Goal: Transaction & Acquisition: Download file/media

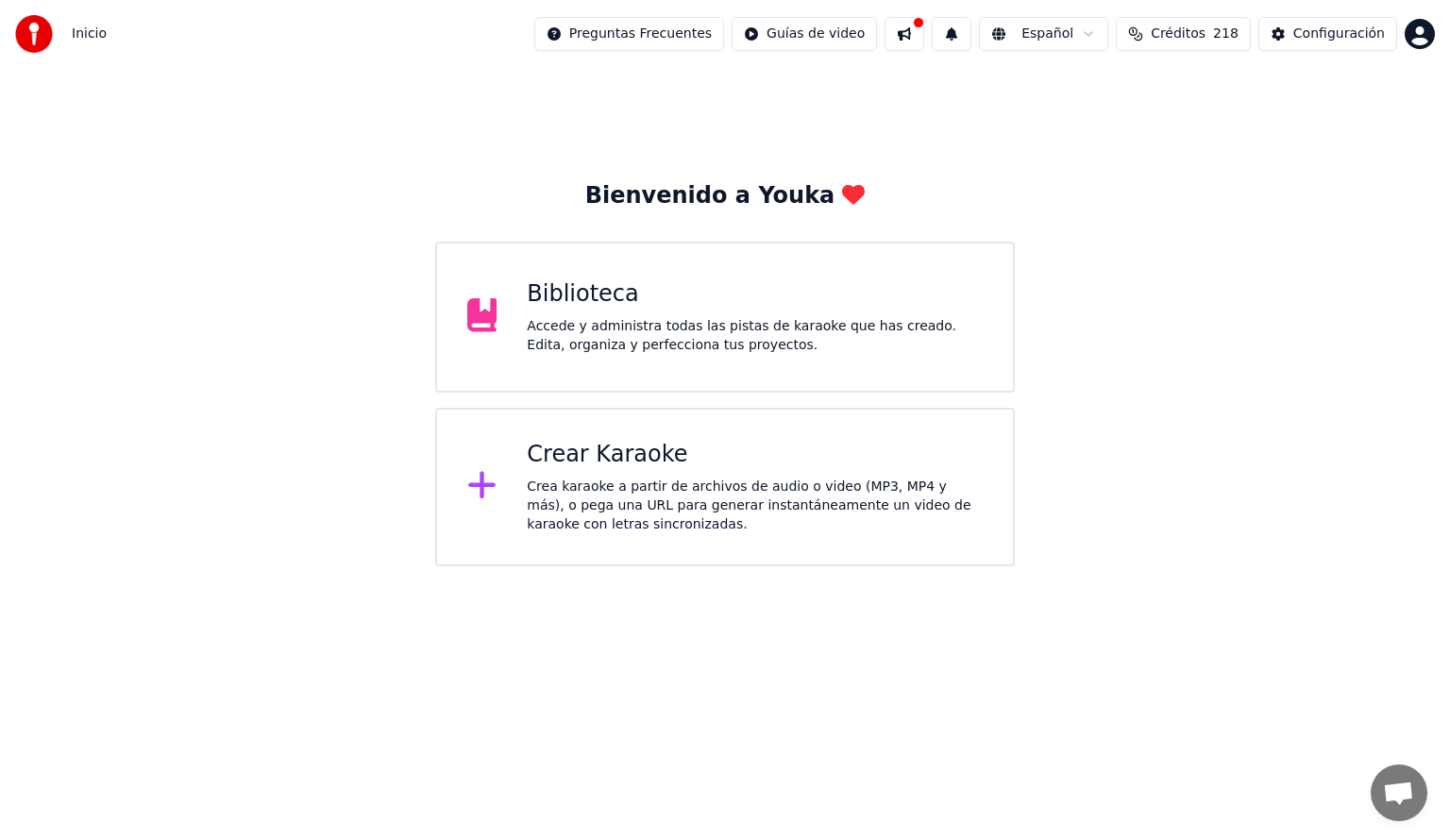
click at [609, 353] on div "Accede y administra todas las pistas de karaoke que has creado. Edita, organiza…" at bounding box center [754, 336] width 455 height 38
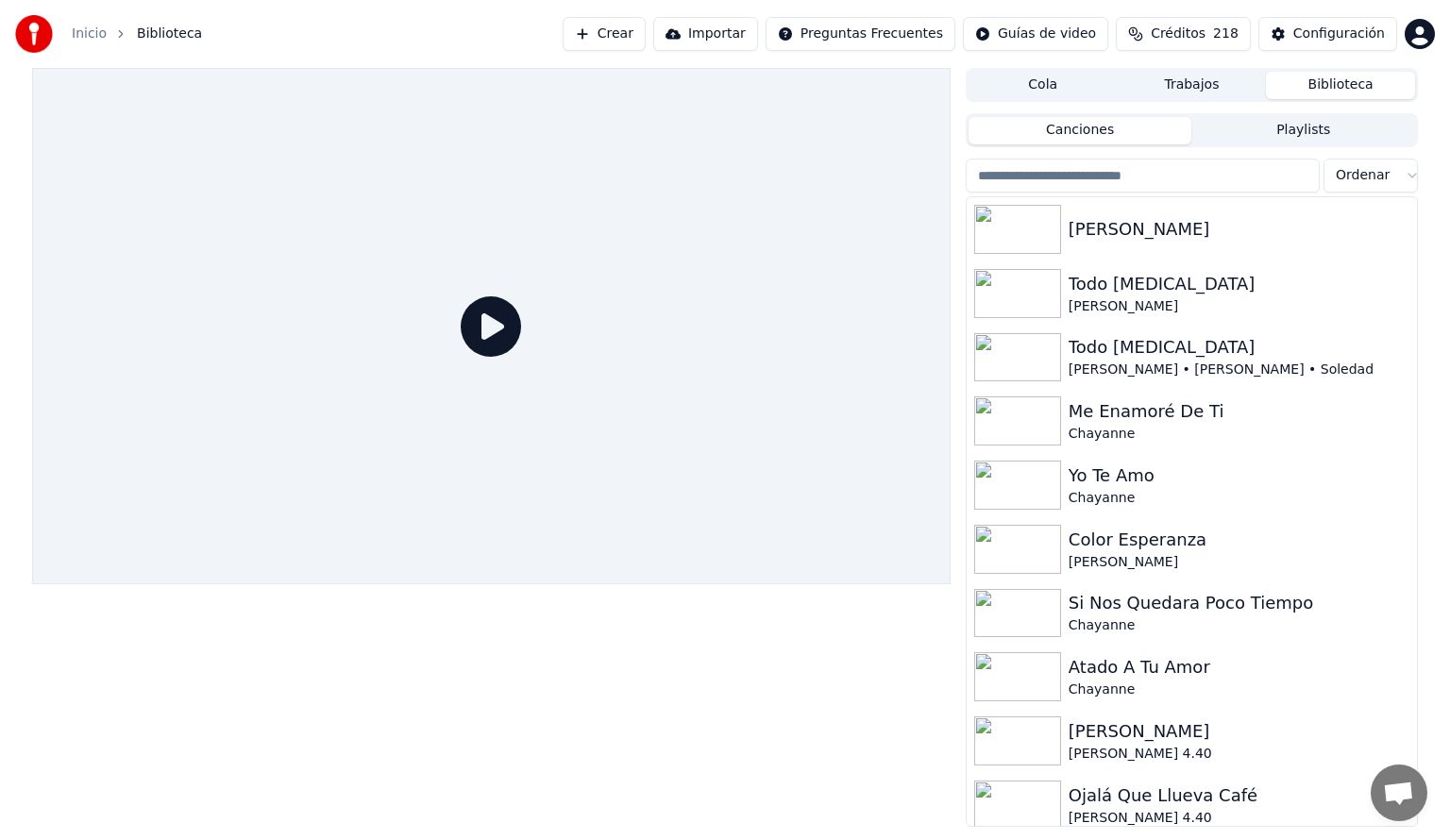
click at [1075, 177] on input "search" at bounding box center [1142, 175] width 354 height 34
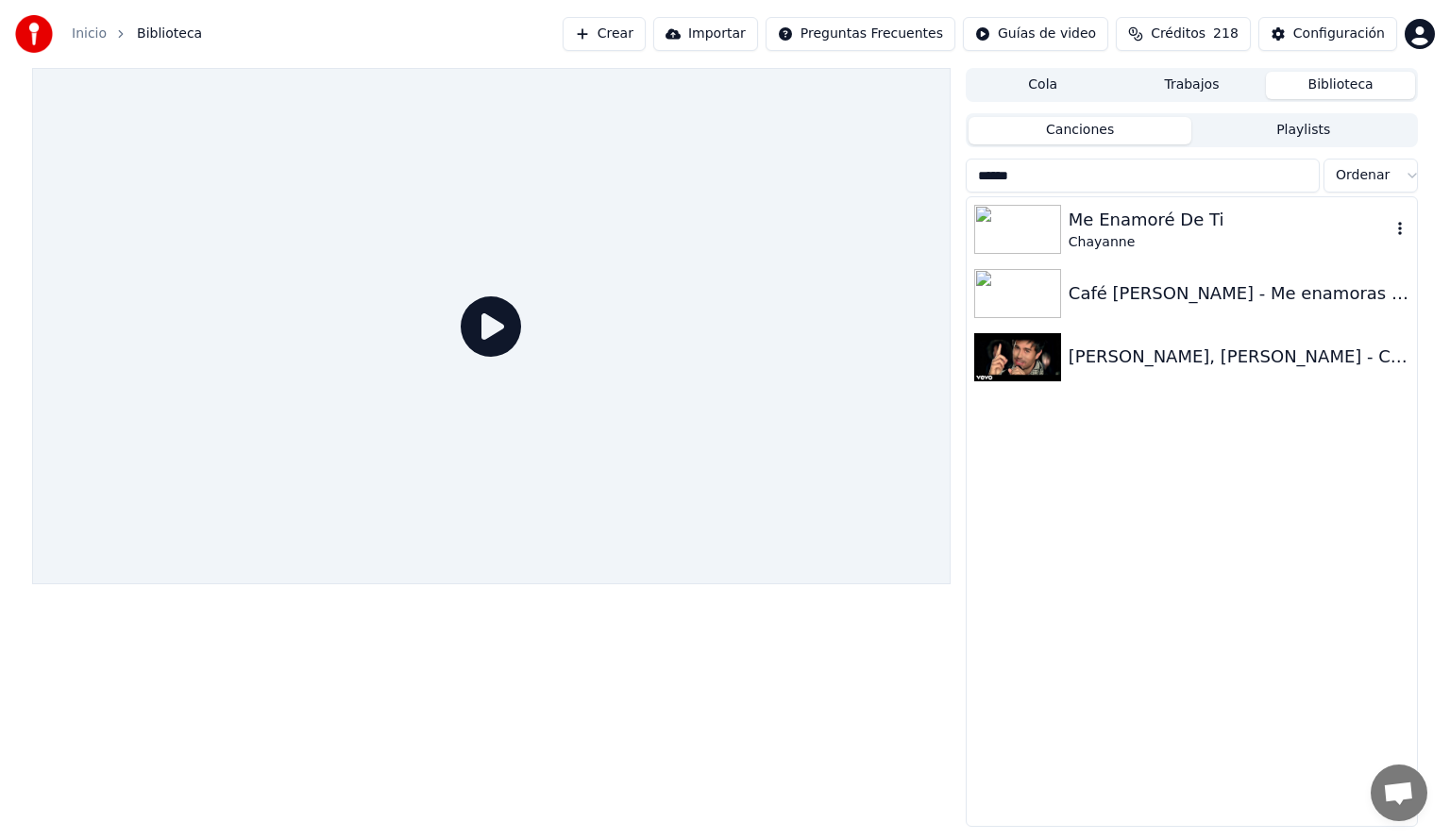
click at [1035, 230] on img at bounding box center [1017, 229] width 86 height 50
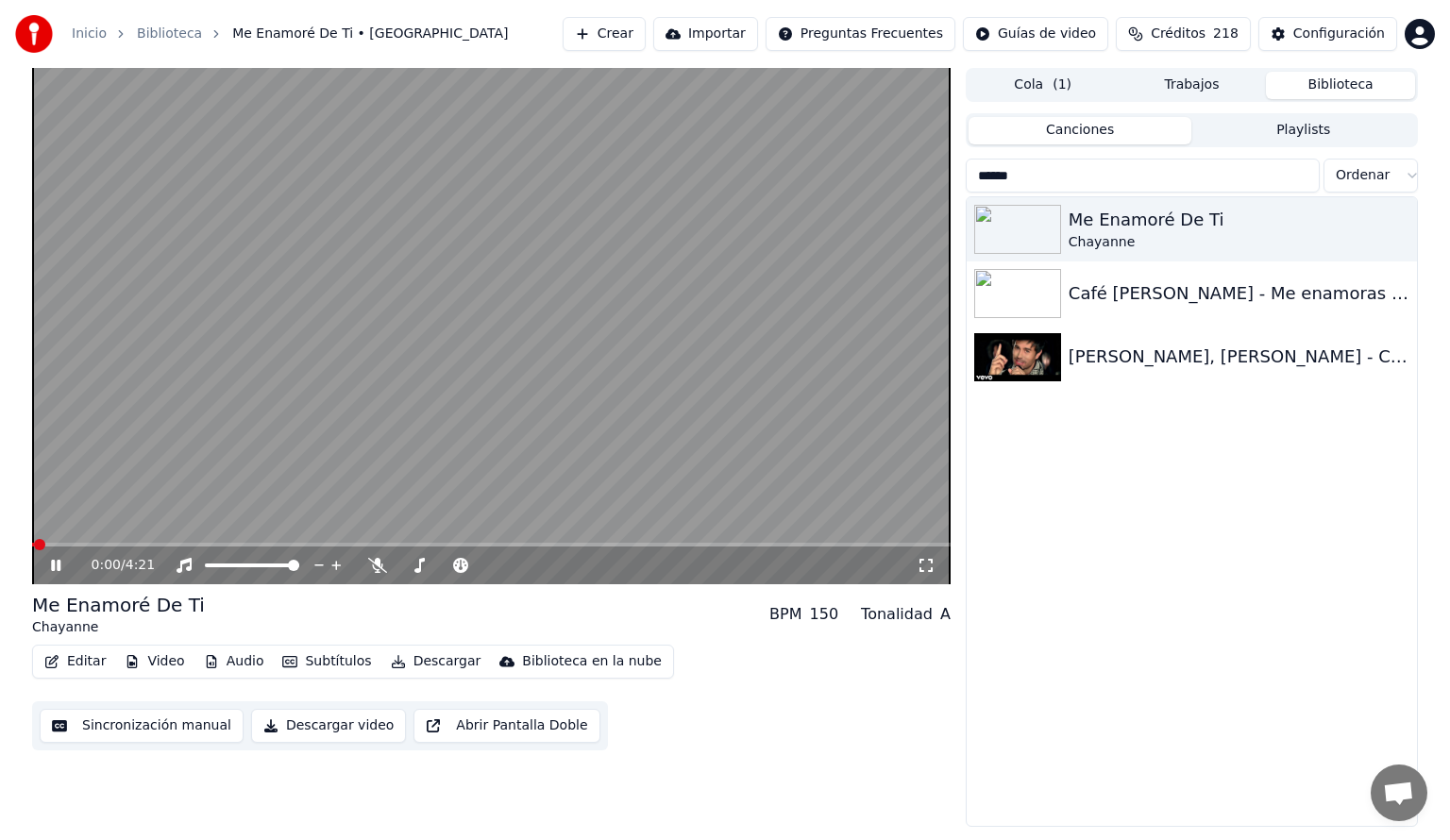
click at [236, 660] on button "Audio" at bounding box center [234, 661] width 76 height 26
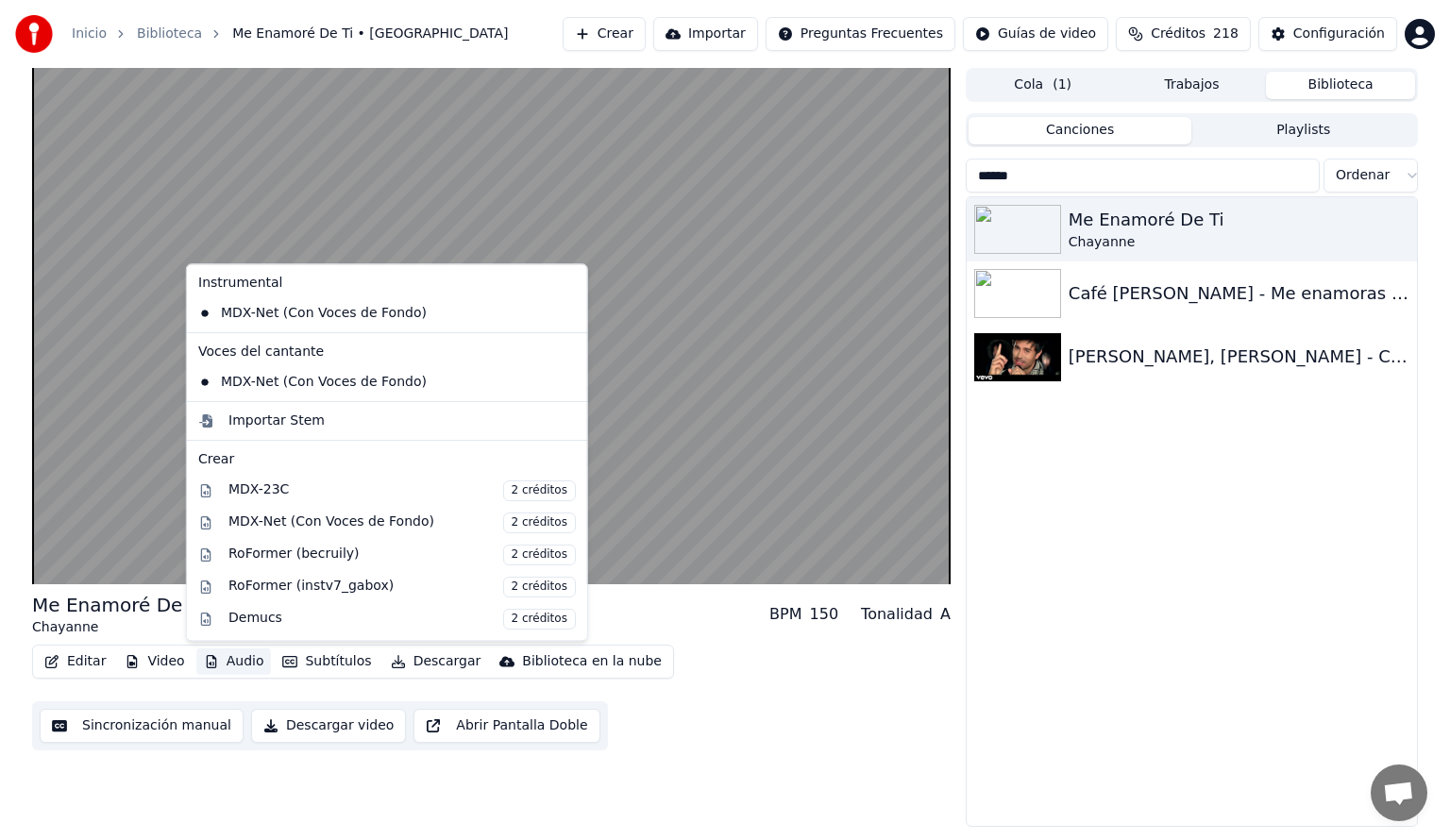
click at [135, 768] on div "Me Enamoré De Ti Chayanne BPM 150 Tonalidad A Editar Video Audio Subtítulos Des…" at bounding box center [491, 447] width 919 height 758
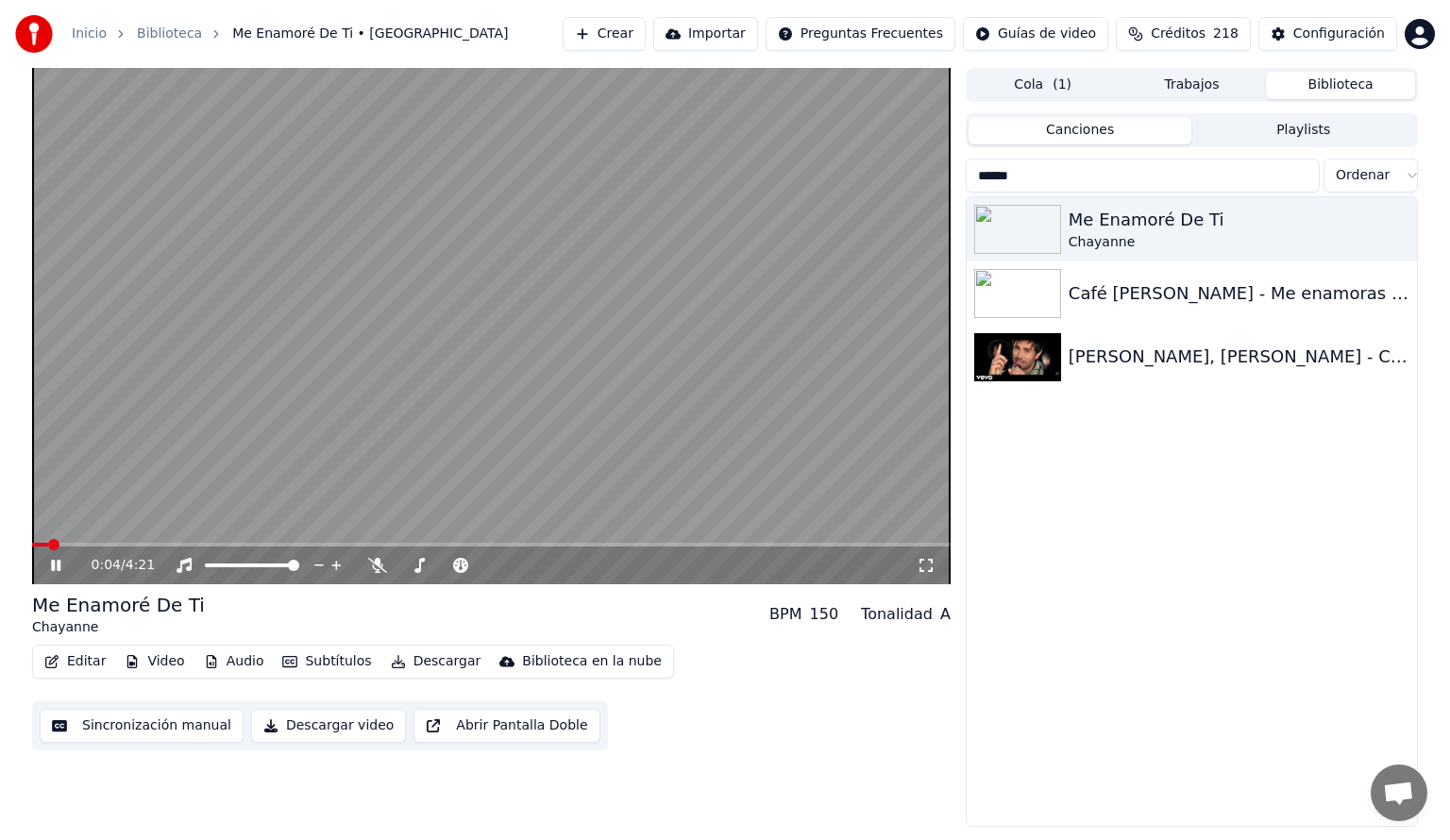
click at [235, 544] on span at bounding box center [491, 545] width 919 height 4
click at [55, 562] on icon at bounding box center [70, 565] width 45 height 16
click at [1332, 84] on button "Biblioteca" at bounding box center [1340, 85] width 150 height 27
click at [1127, 181] on input "******" at bounding box center [1142, 175] width 354 height 34
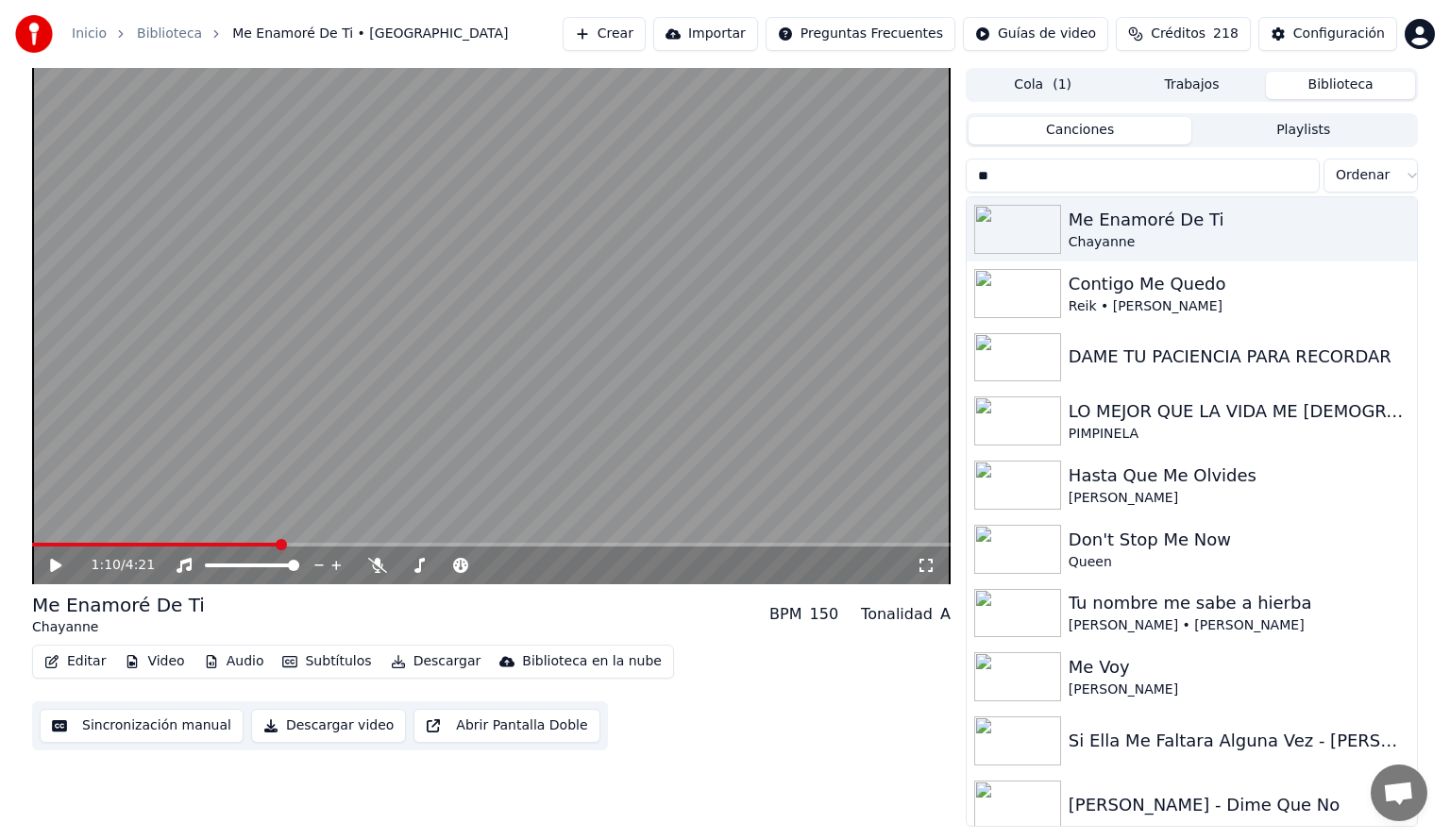
type input "*"
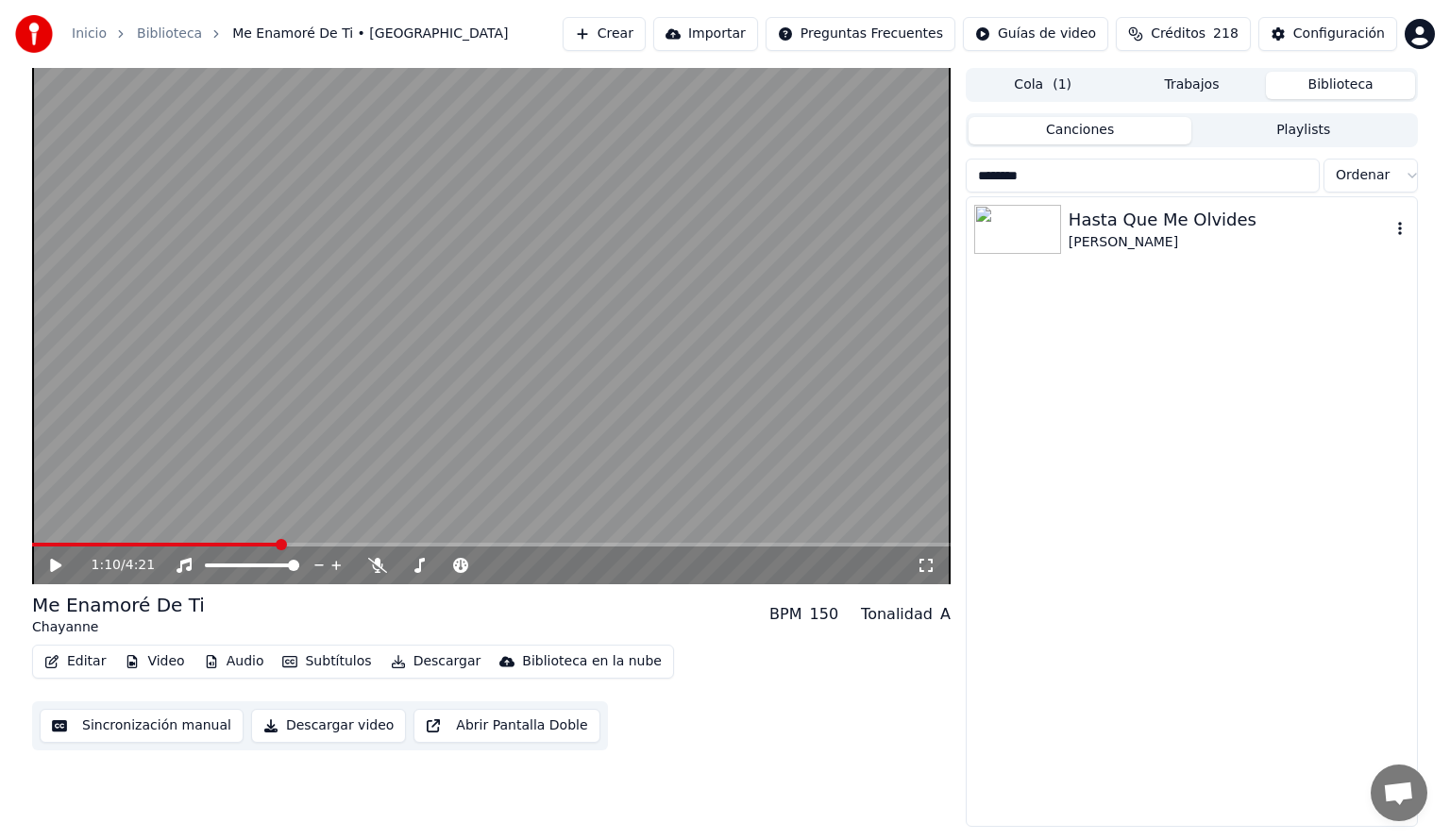
type input "********"
click at [1035, 230] on img at bounding box center [1017, 229] width 86 height 50
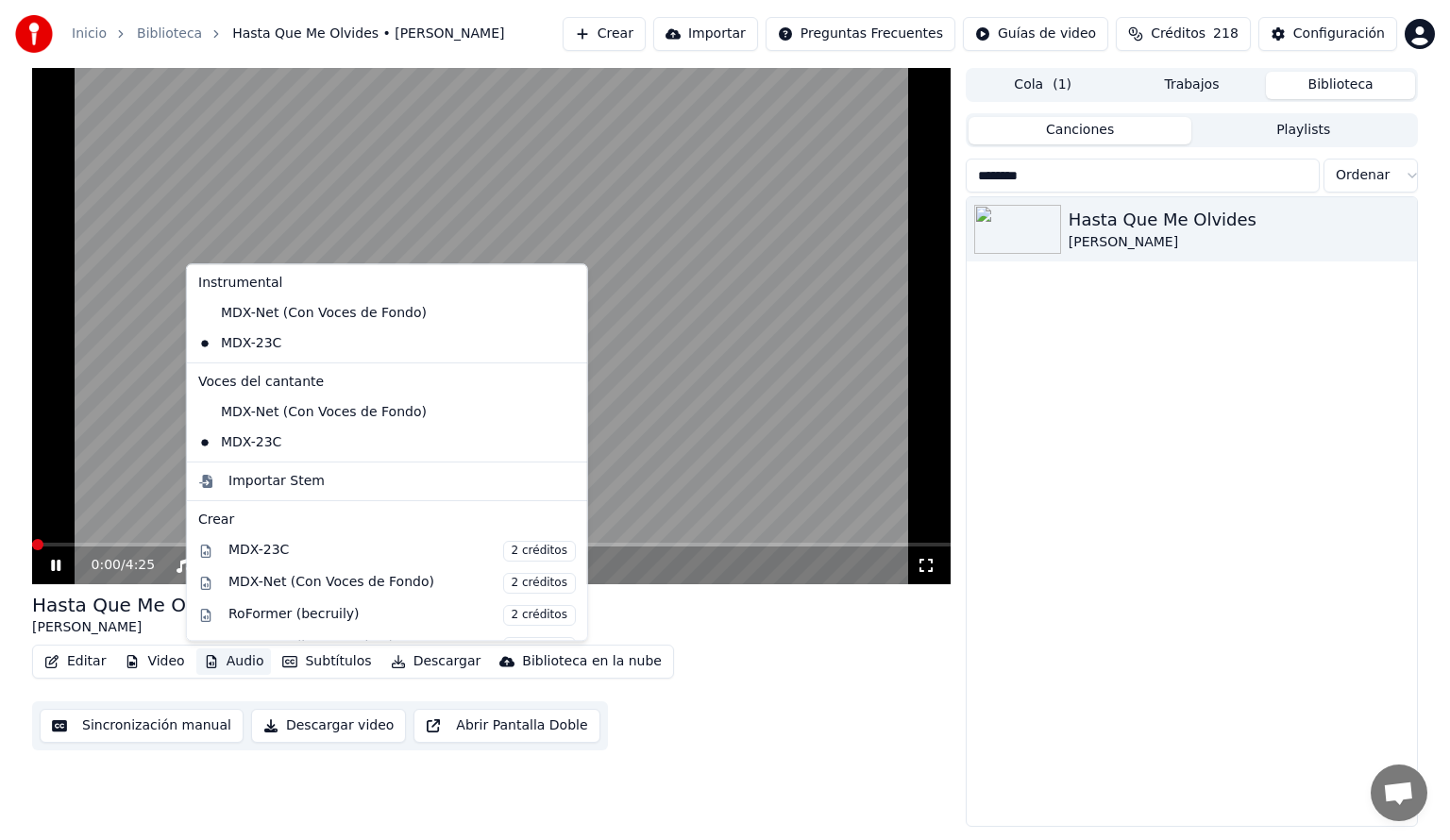
click at [238, 660] on button "Audio" at bounding box center [234, 661] width 76 height 26
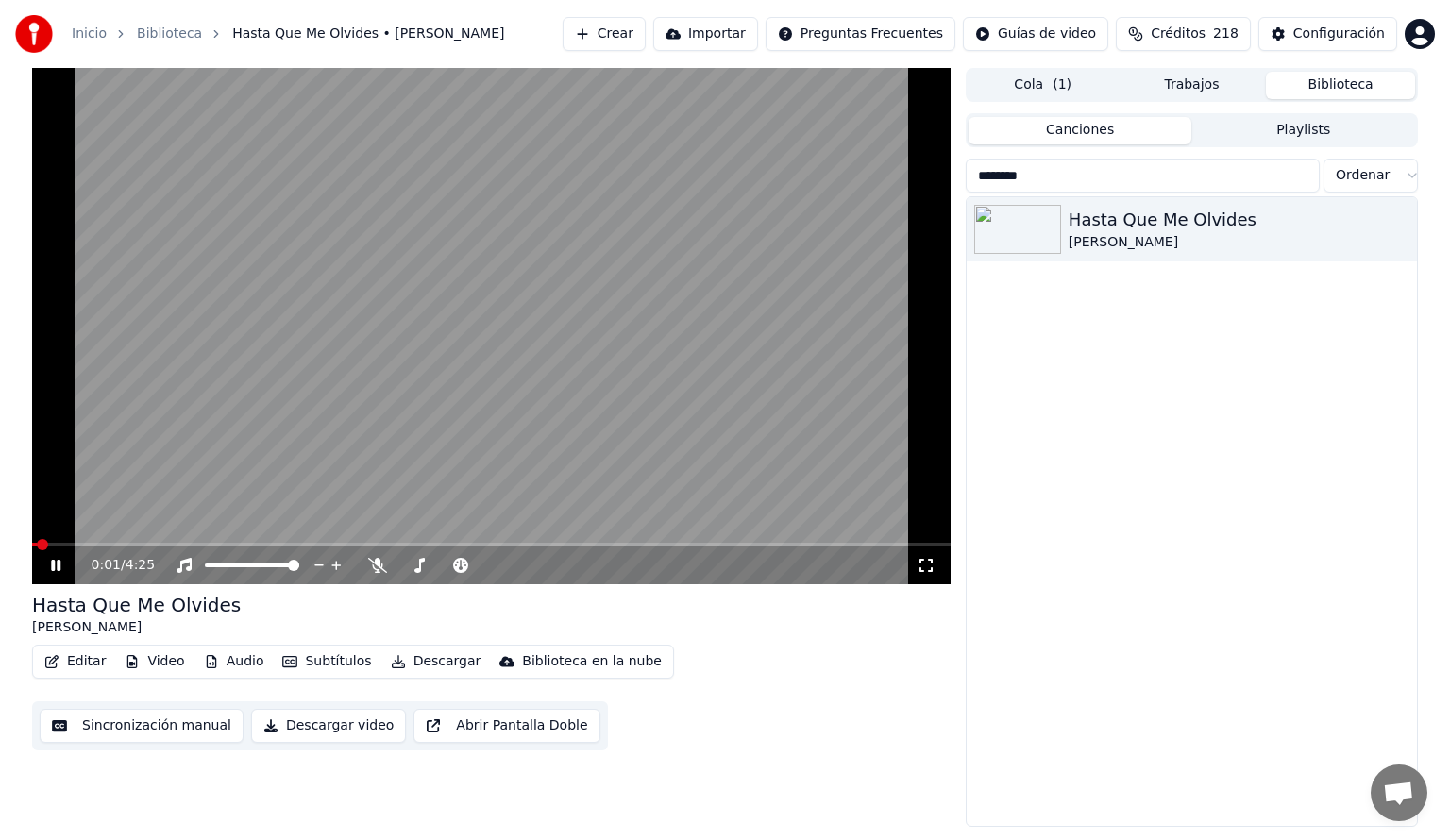
click at [700, 650] on div "Editar Video Audio Subtítulos Descargar Biblioteca en la nube Sincronización ma…" at bounding box center [491, 697] width 919 height 106
click at [183, 544] on span at bounding box center [491, 545] width 919 height 4
click at [66, 545] on span at bounding box center [50, 545] width 35 height 4
click at [52, 562] on icon at bounding box center [55, 565] width 10 height 12
click at [159, 543] on span at bounding box center [407, 545] width 751 height 4
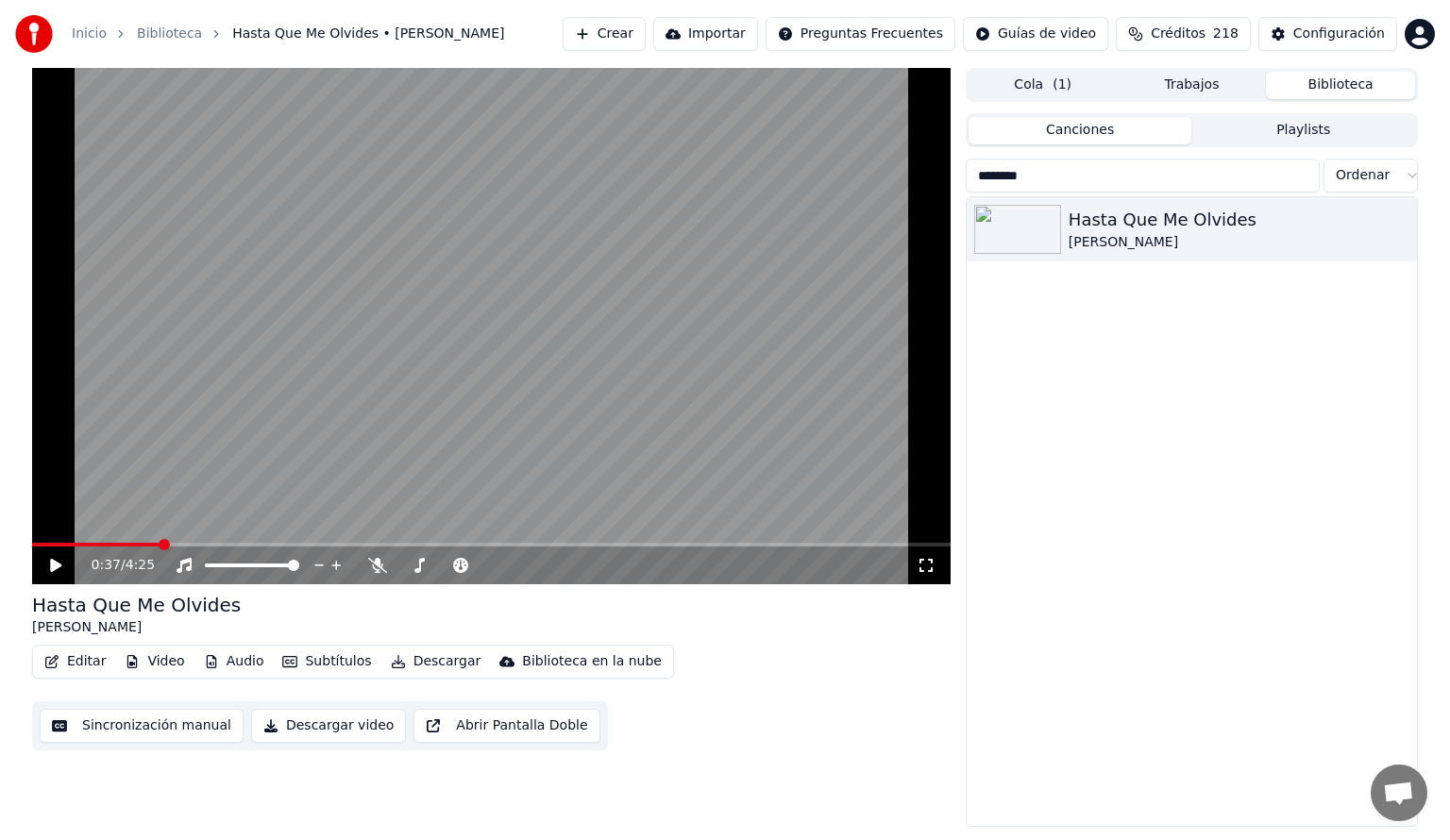
click at [92, 545] on span at bounding box center [96, 545] width 128 height 4
click at [56, 567] on icon at bounding box center [56, 565] width 12 height 14
click at [52, 562] on icon at bounding box center [55, 565] width 10 height 12
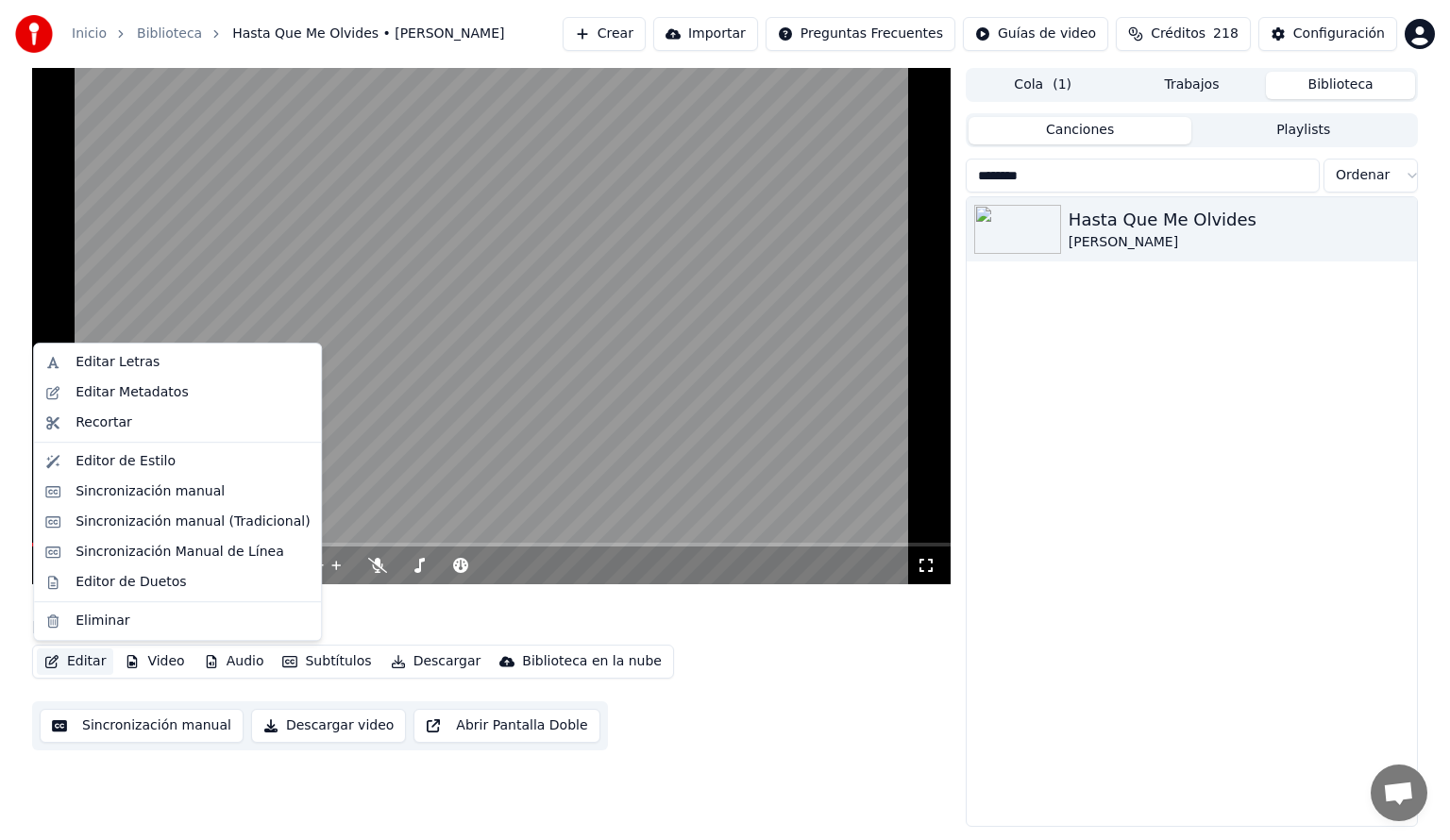
click at [74, 662] on button "Editar" at bounding box center [75, 661] width 77 height 26
click at [96, 361] on div "Editar Letras" at bounding box center [118, 361] width 84 height 18
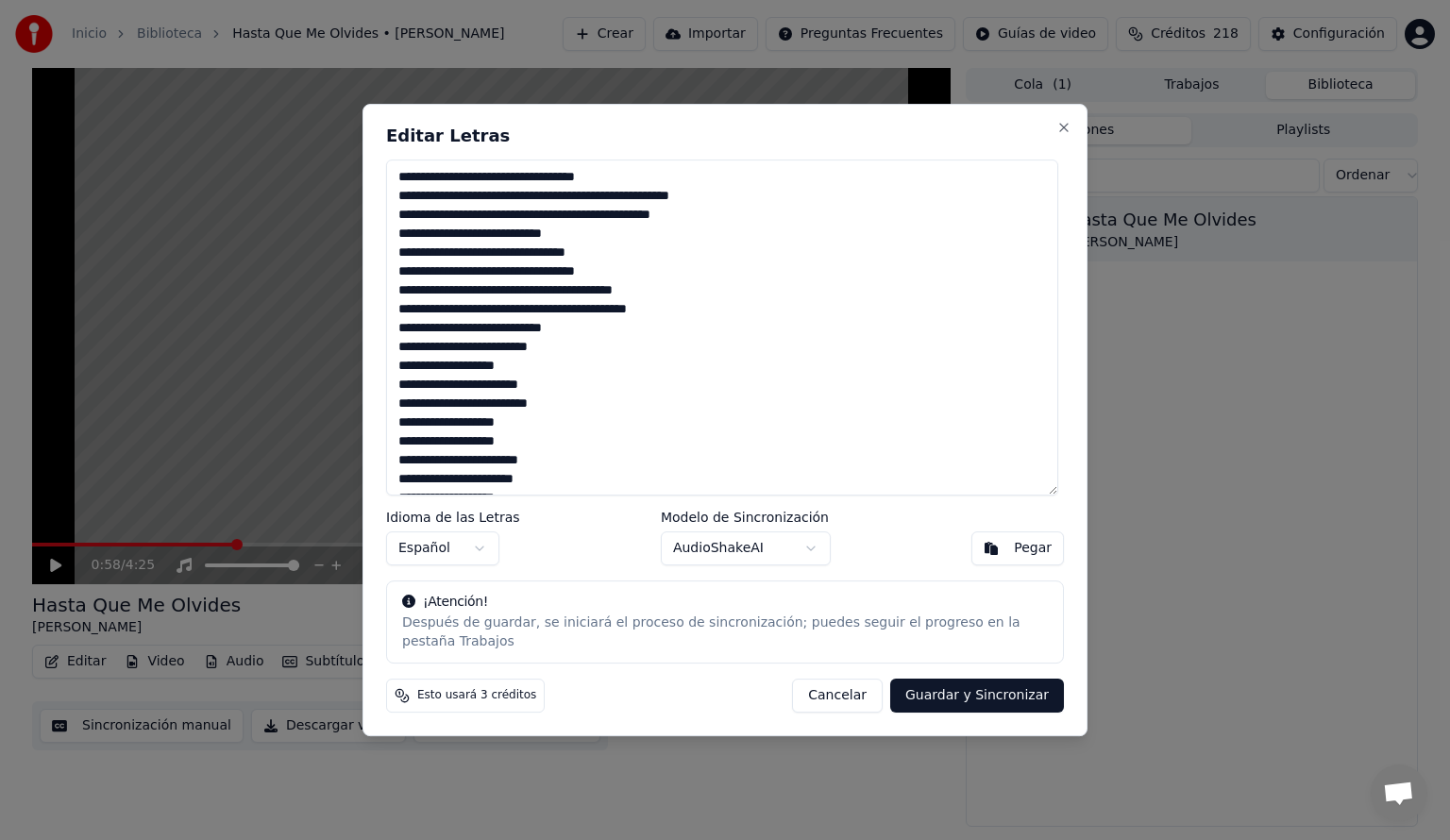
click at [1007, 562] on button "Pegar" at bounding box center [1017, 548] width 92 height 34
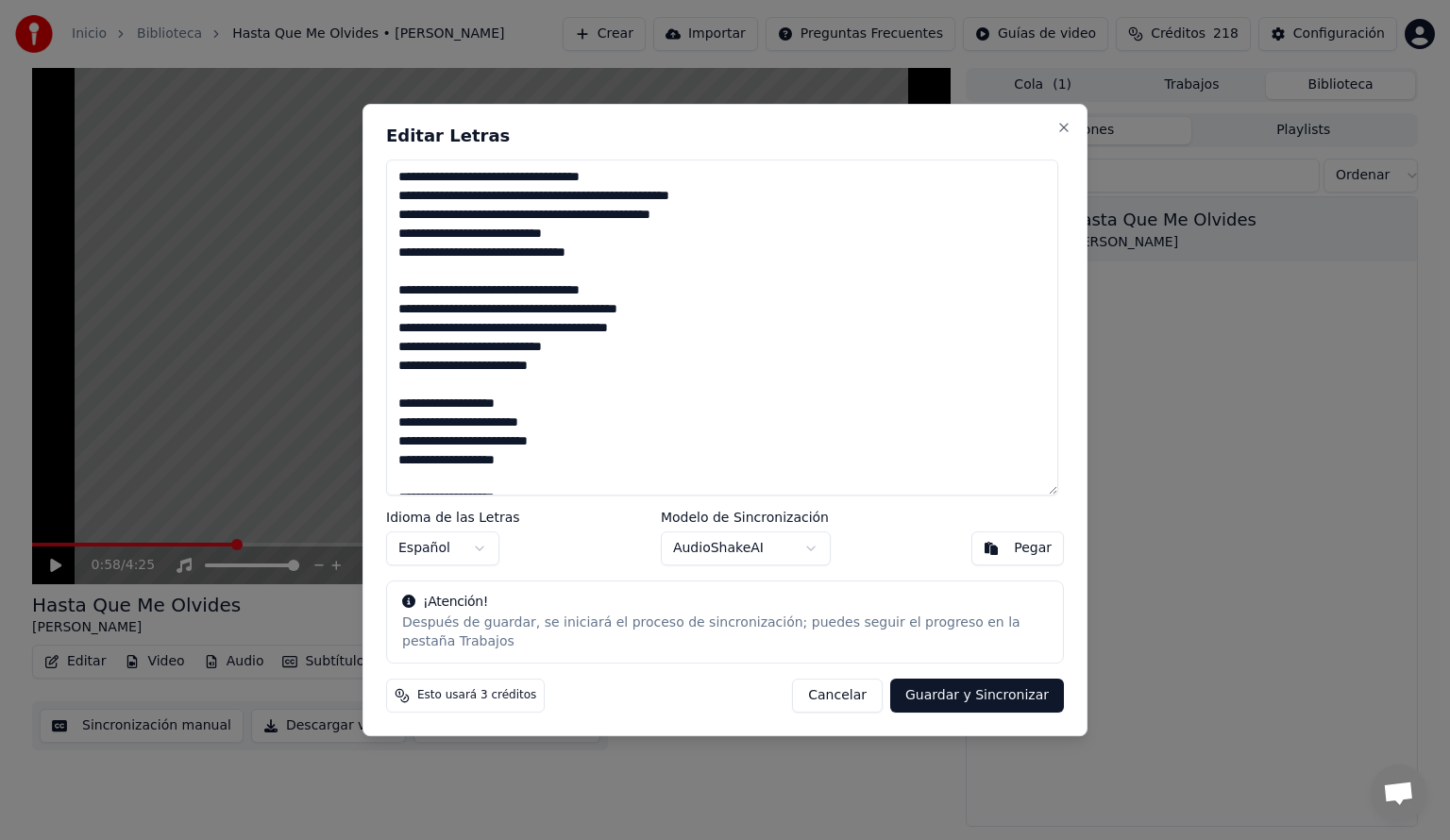
click at [1001, 688] on button "Guardar y Sincronizar" at bounding box center [977, 695] width 174 height 34
type textarea "**********"
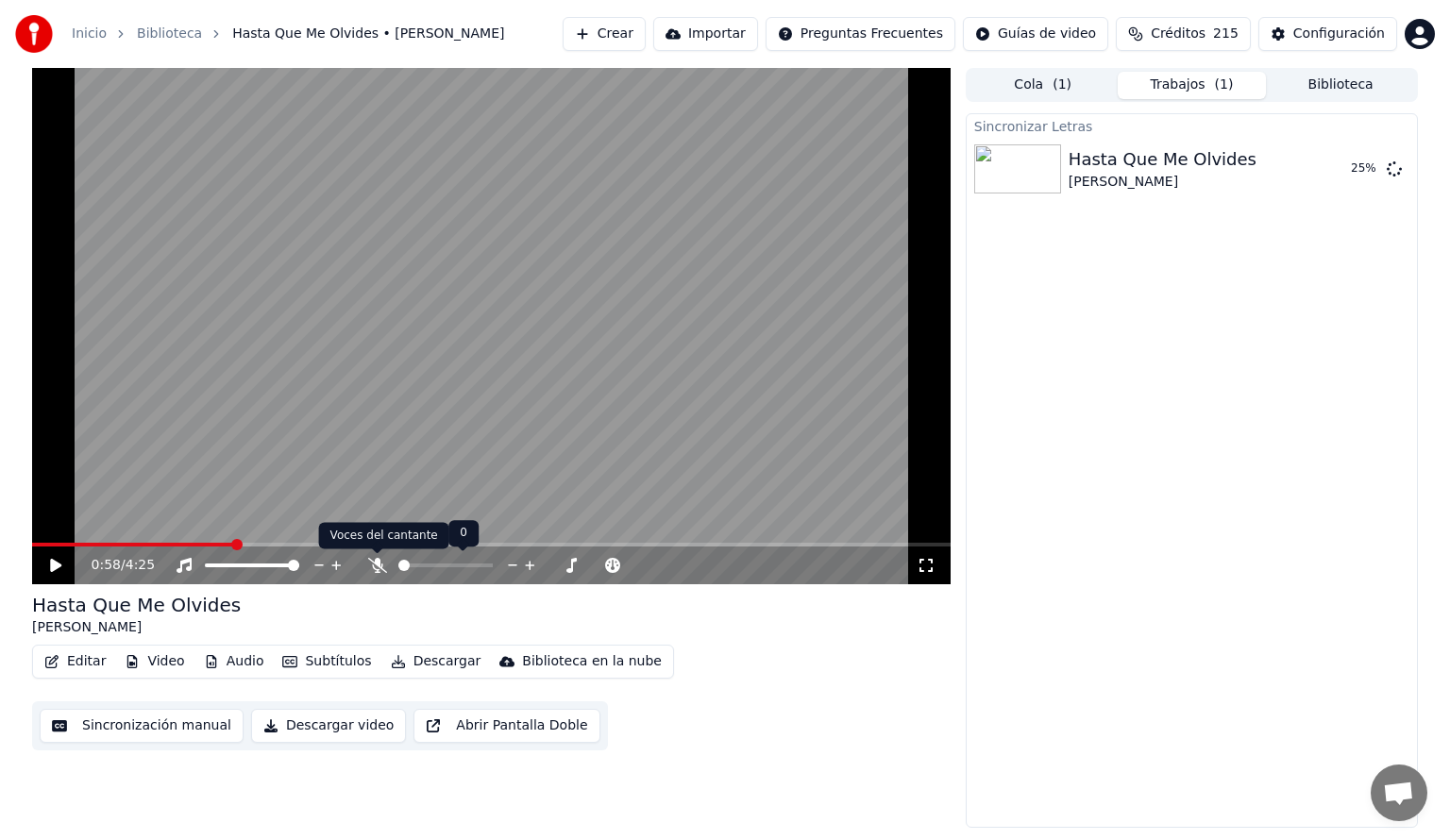
click at [376, 566] on icon at bounding box center [377, 565] width 18 height 16
click at [94, 544] on span at bounding box center [133, 545] width 202 height 4
click at [54, 563] on icon at bounding box center [56, 565] width 12 height 14
click at [226, 546] on span at bounding box center [141, 545] width 218 height 4
click at [202, 545] on span at bounding box center [117, 545] width 170 height 4
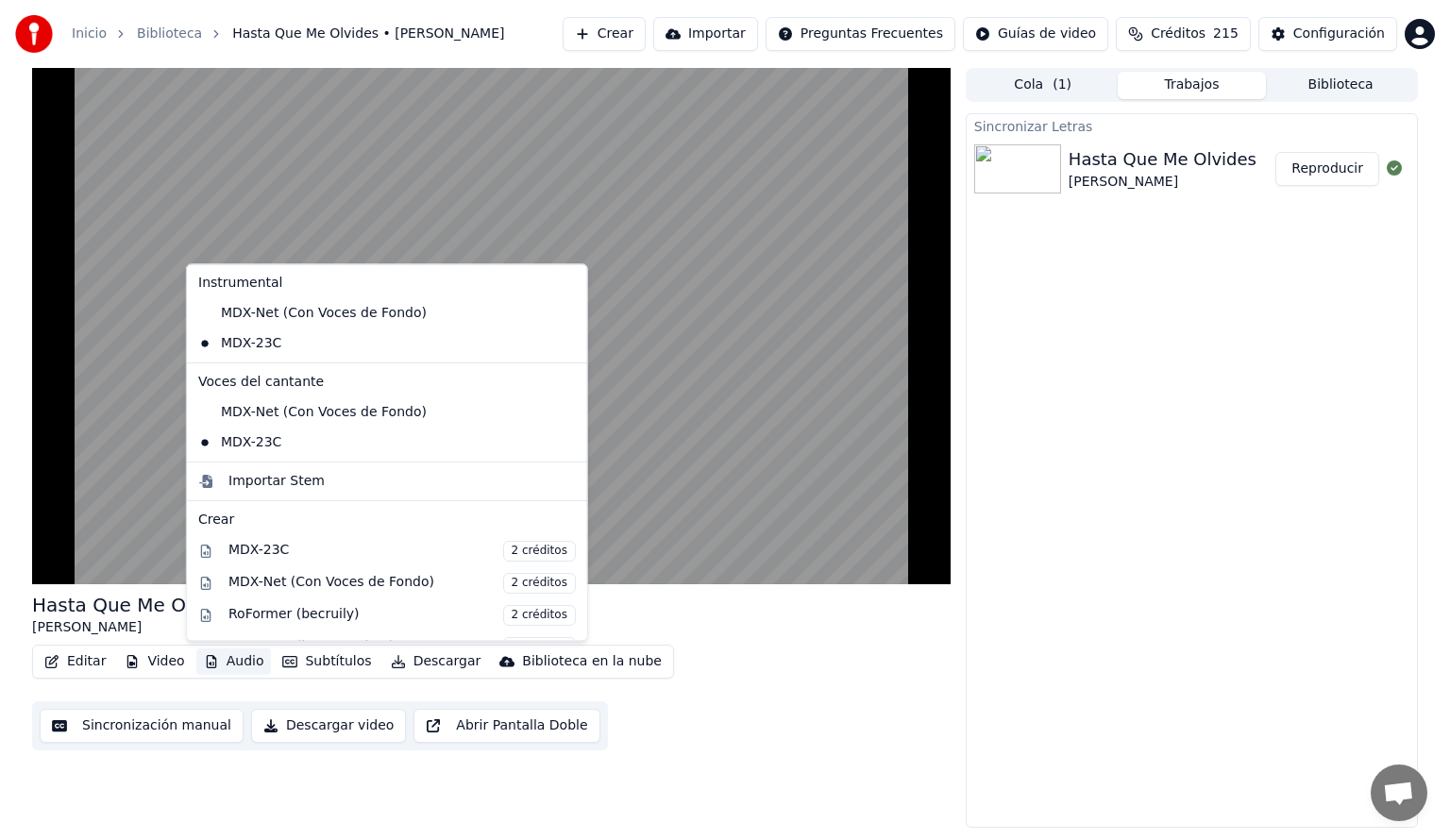
click at [235, 658] on button "Audio" at bounding box center [234, 661] width 76 height 26
click at [236, 414] on div "MDX-Net (Con Voces de Fondo)" at bounding box center [372, 412] width 364 height 30
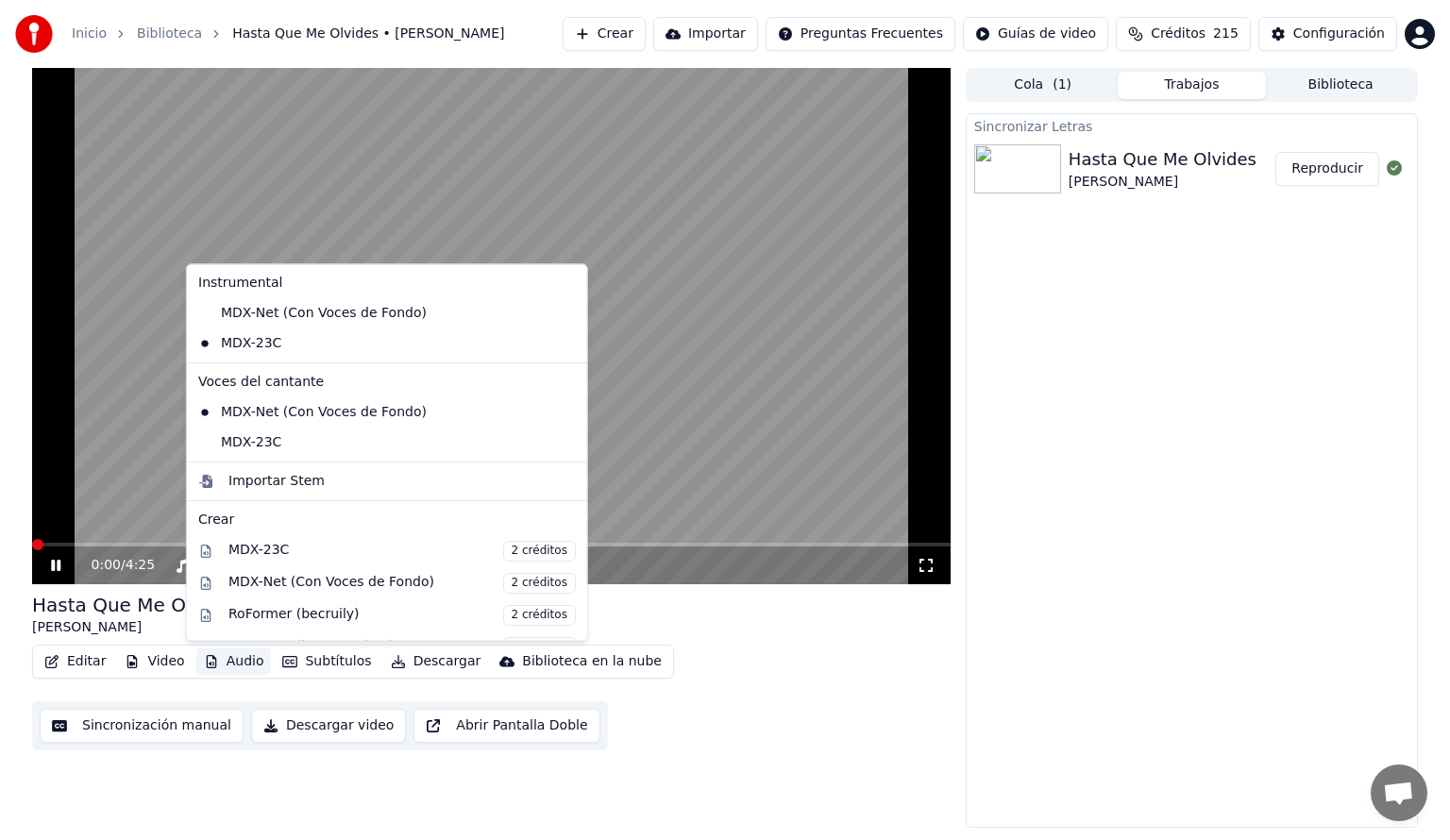
click at [222, 668] on button "Audio" at bounding box center [234, 661] width 76 height 26
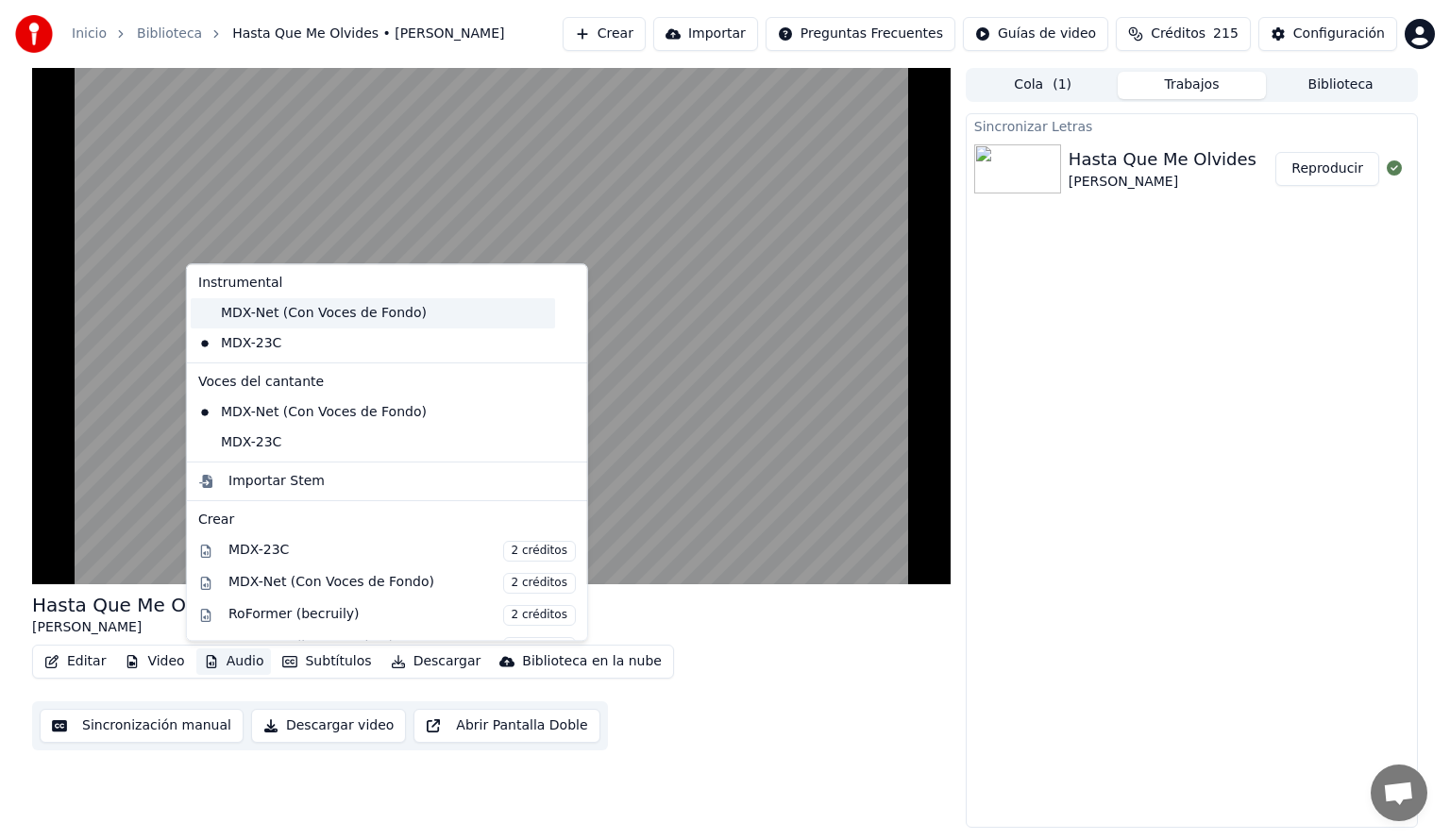
click at [257, 318] on div "MDX-Net (Con Voces de Fondo)" at bounding box center [372, 313] width 364 height 30
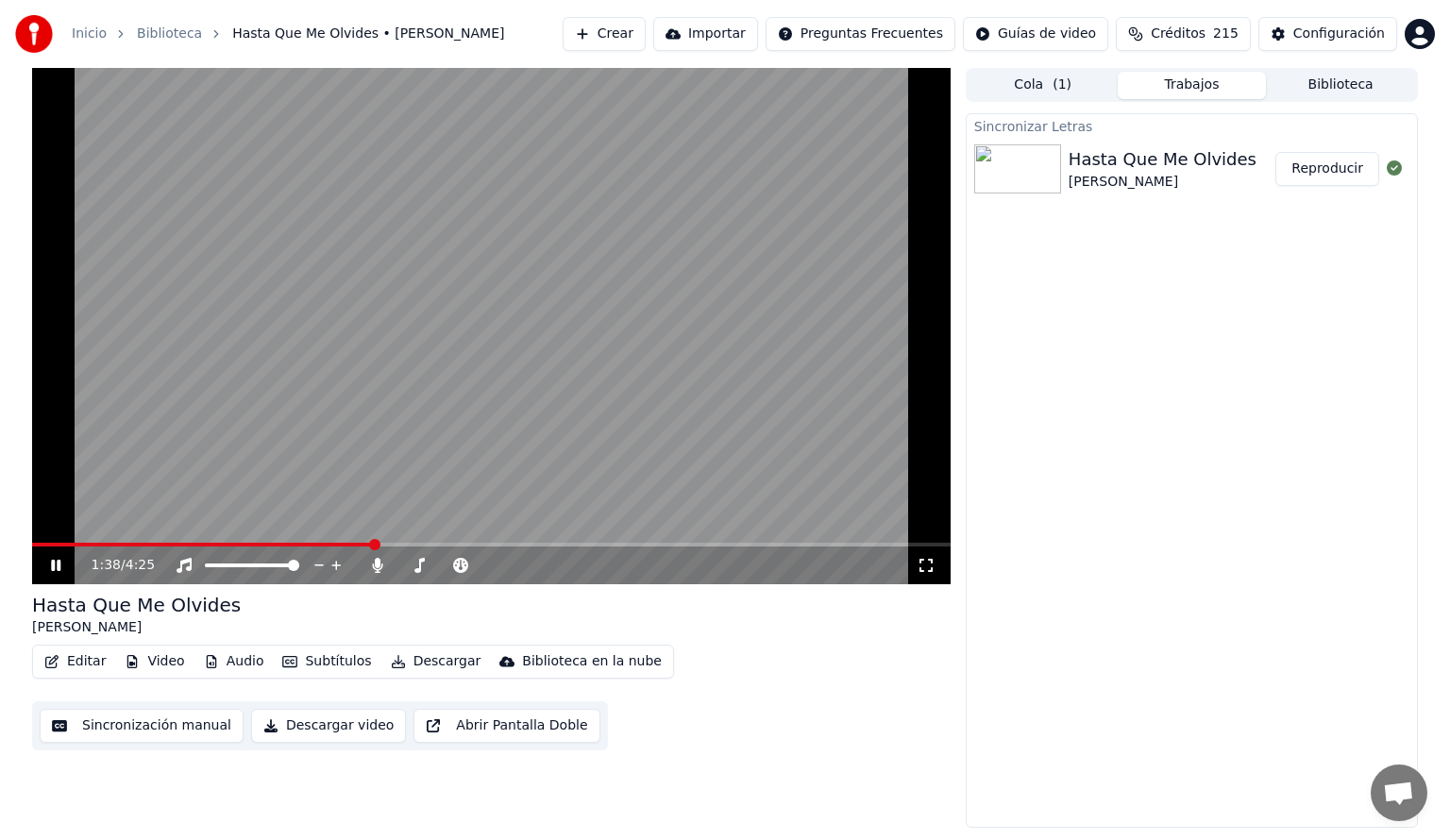
click at [242, 668] on button "Audio" at bounding box center [234, 661] width 76 height 26
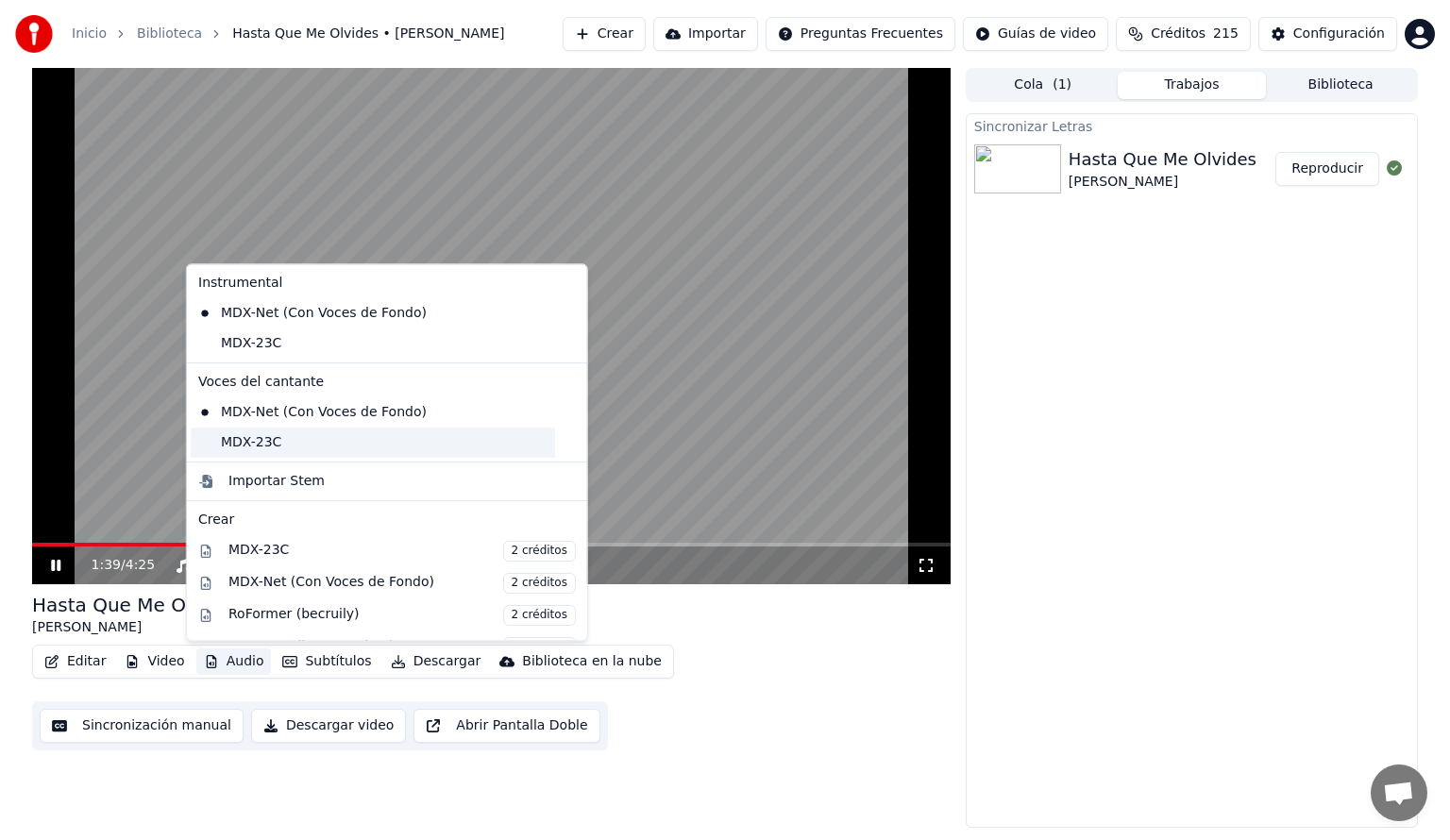
click at [233, 442] on div "MDX-23C" at bounding box center [372, 442] width 364 height 30
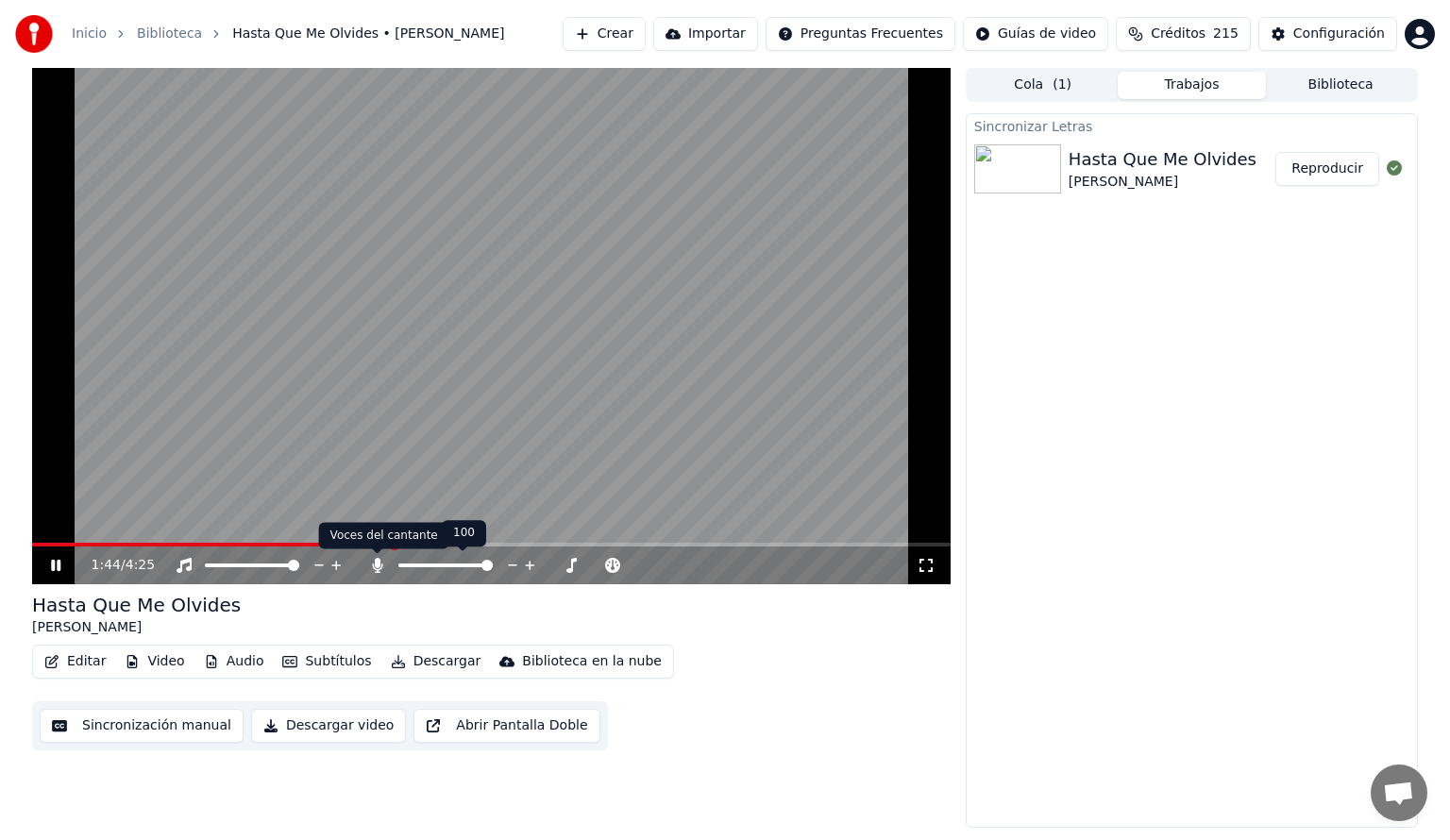
click at [374, 562] on icon at bounding box center [377, 565] width 11 height 16
click at [244, 664] on button "Audio" at bounding box center [234, 661] width 76 height 26
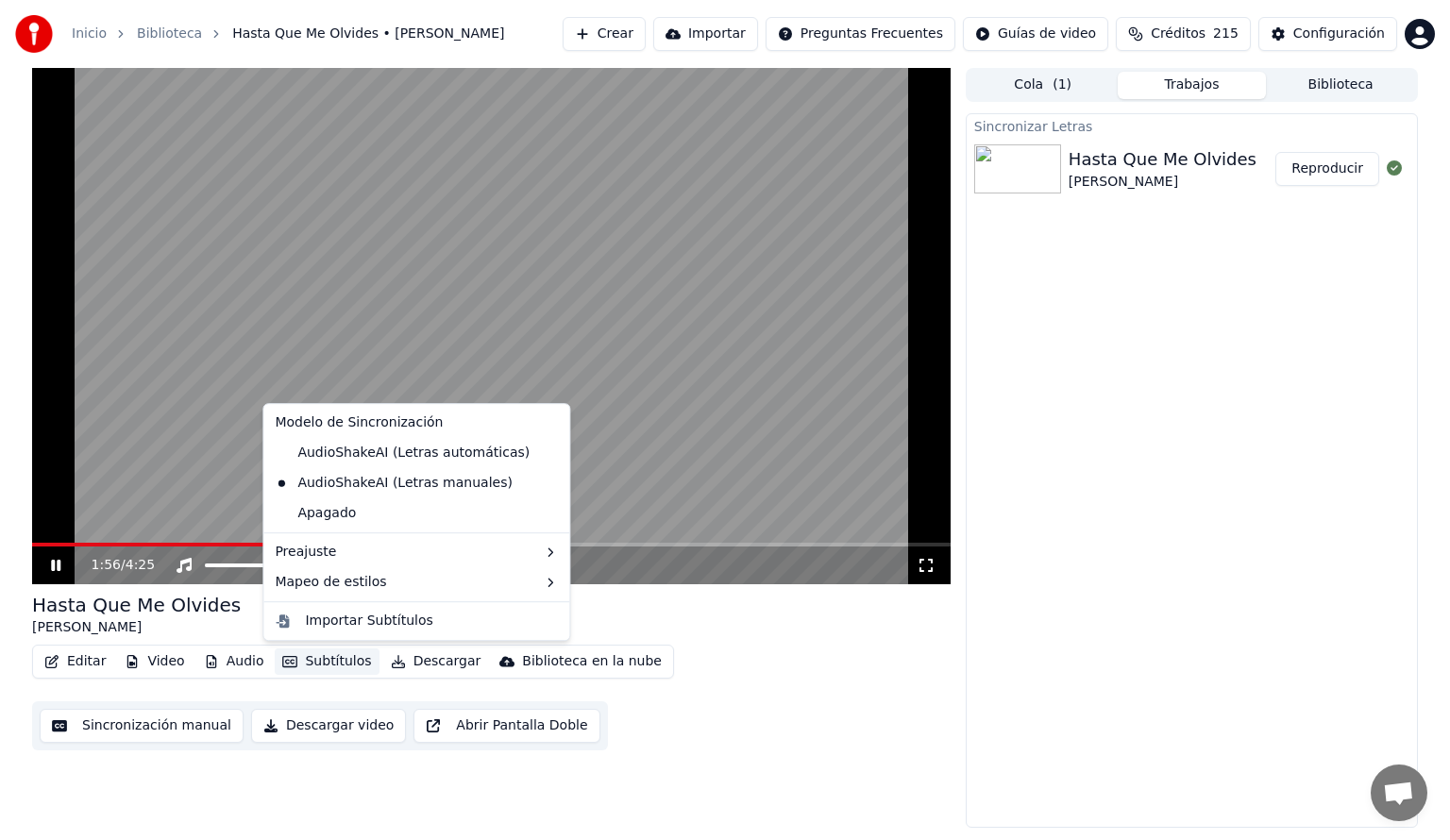
click at [751, 624] on div "Hasta Que Me Olvides [PERSON_NAME]" at bounding box center [491, 614] width 919 height 46
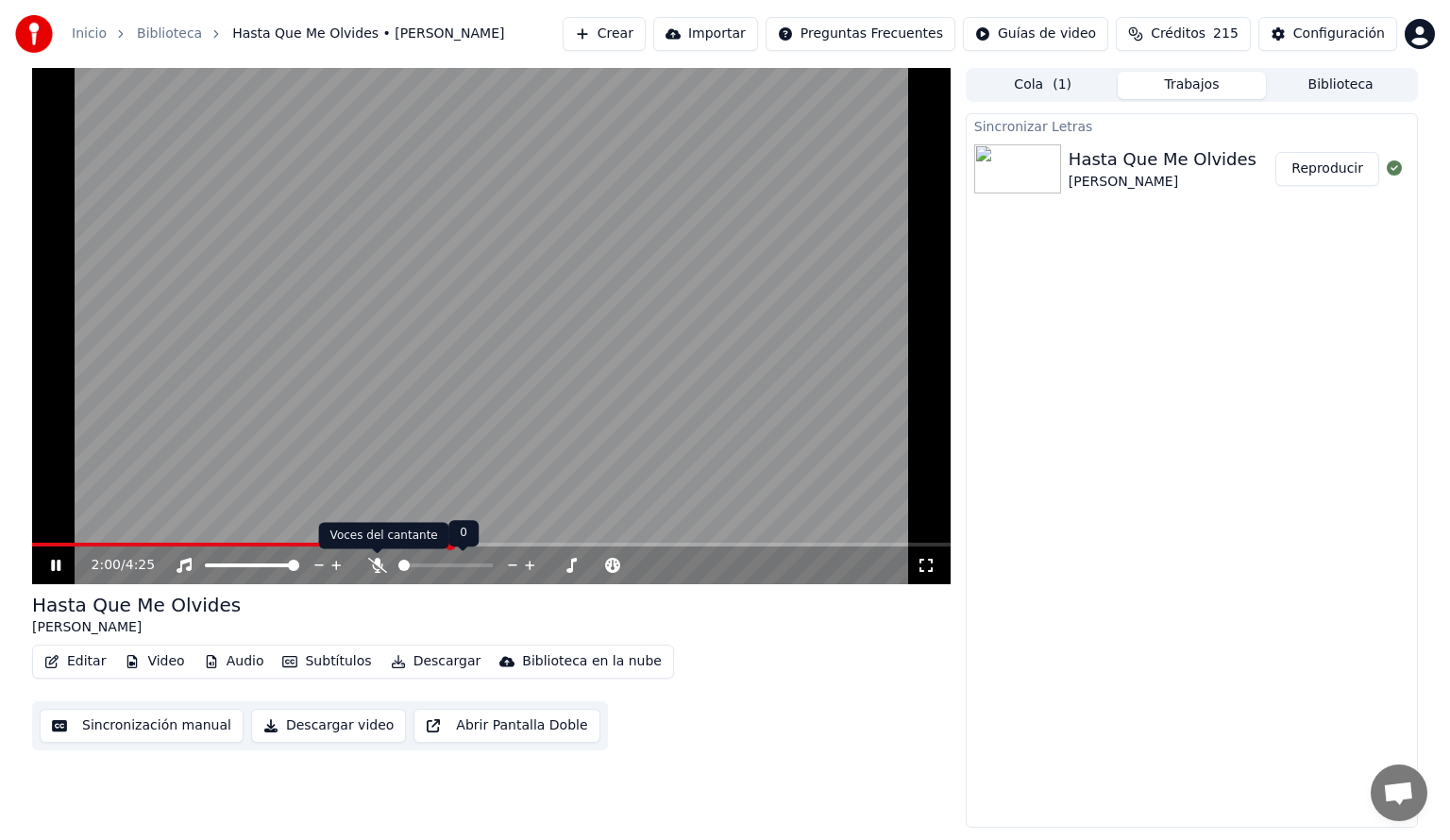
click at [370, 566] on icon at bounding box center [377, 565] width 18 height 16
click at [451, 543] on span at bounding box center [242, 545] width 420 height 4
click at [378, 562] on icon at bounding box center [377, 565] width 11 height 16
click at [479, 543] on span at bounding box center [255, 545] width 447 height 4
click at [376, 561] on icon at bounding box center [377, 565] width 18 height 16
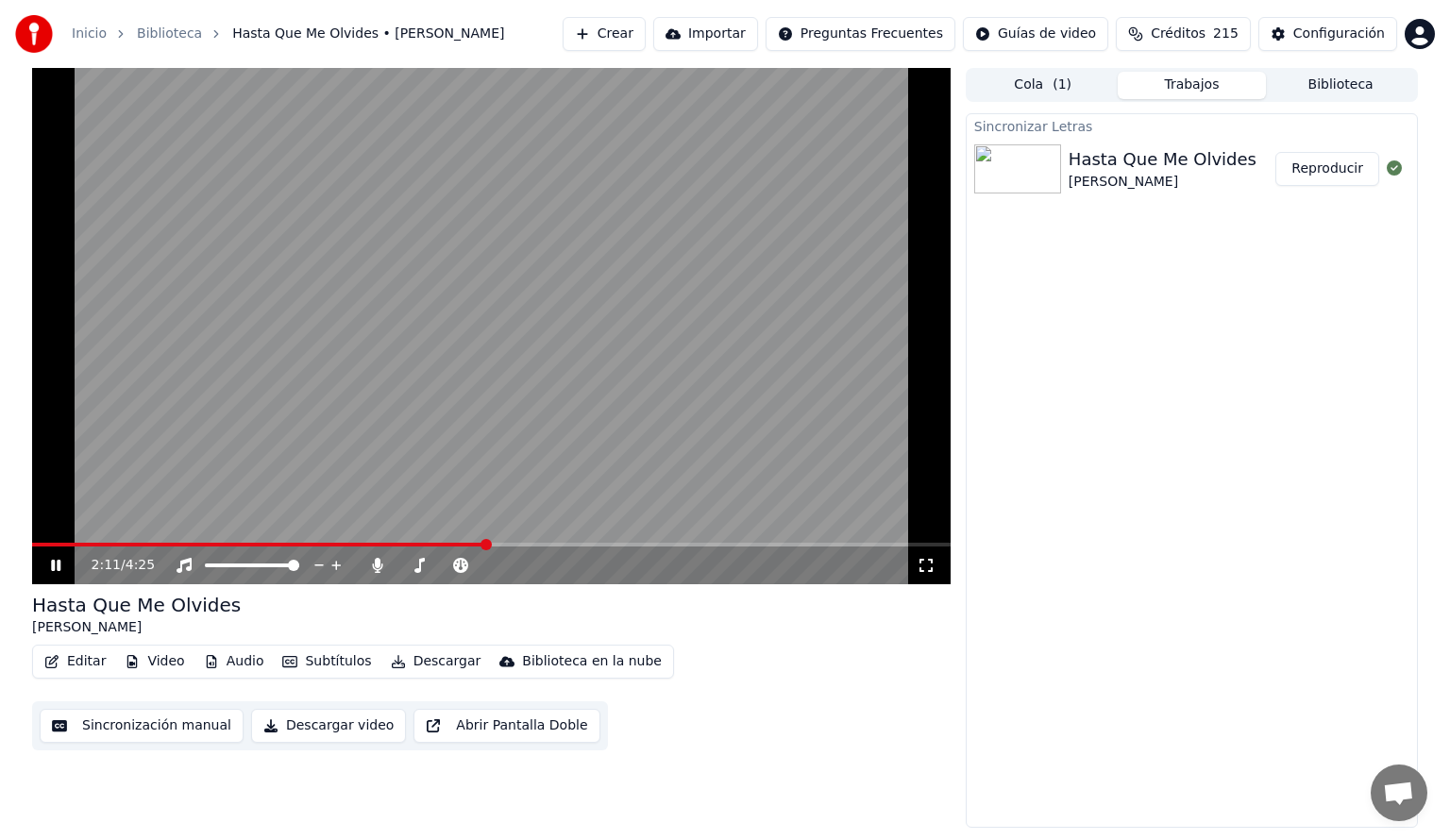
click at [487, 547] on span at bounding box center [258, 545] width 454 height 4
click at [489, 544] on span at bounding box center [260, 545] width 456 height 4
click at [540, 544] on span at bounding box center [287, 545] width 509 height 4
click at [377, 566] on icon at bounding box center [377, 565] width 11 height 16
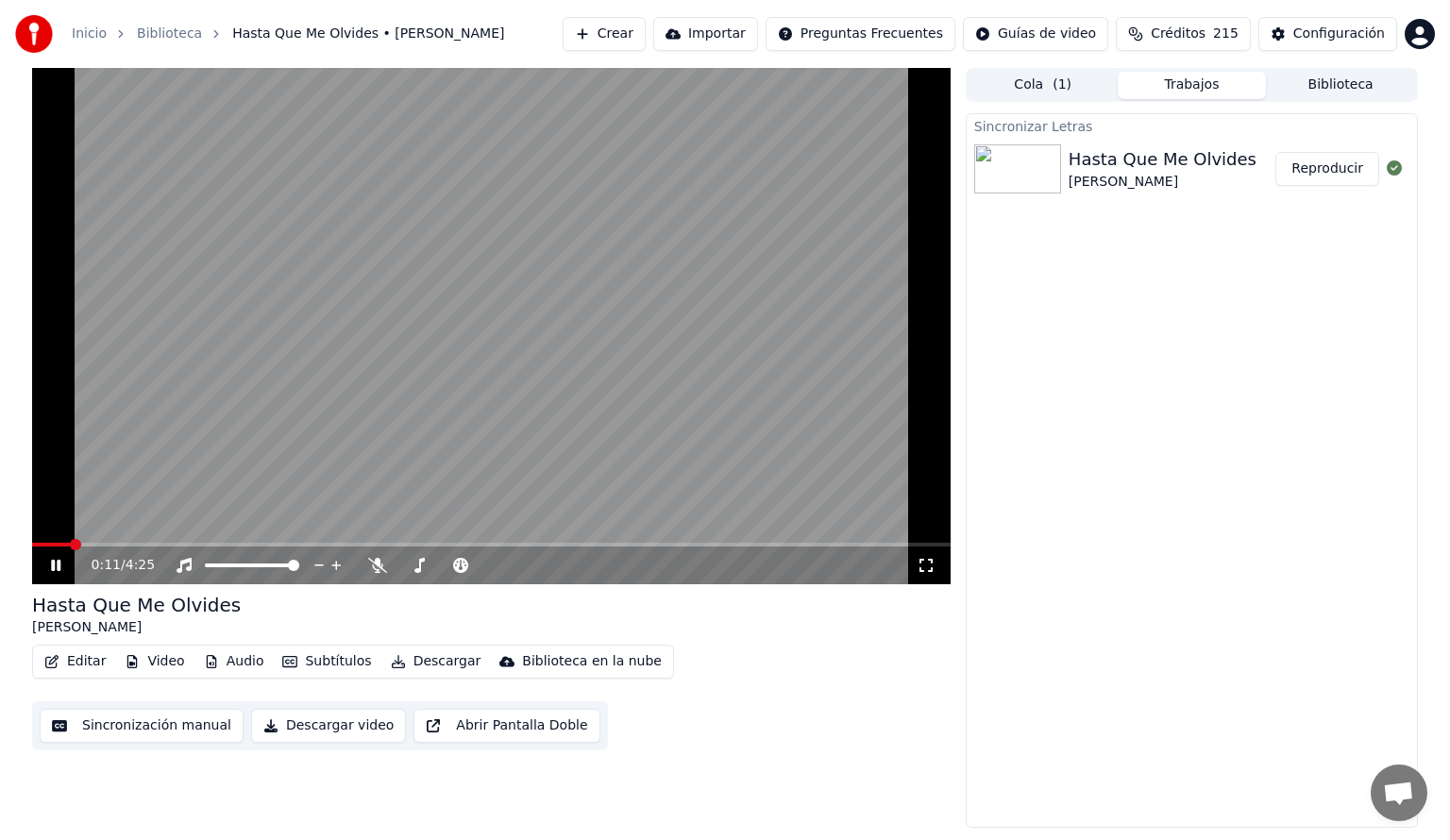
click at [69, 545] on span at bounding box center [51, 545] width 38 height 4
click at [43, 544] on span at bounding box center [37, 545] width 11 height 4
click at [56, 567] on icon at bounding box center [55, 565] width 10 height 12
click at [422, 662] on button "Descargar" at bounding box center [436, 661] width 106 height 26
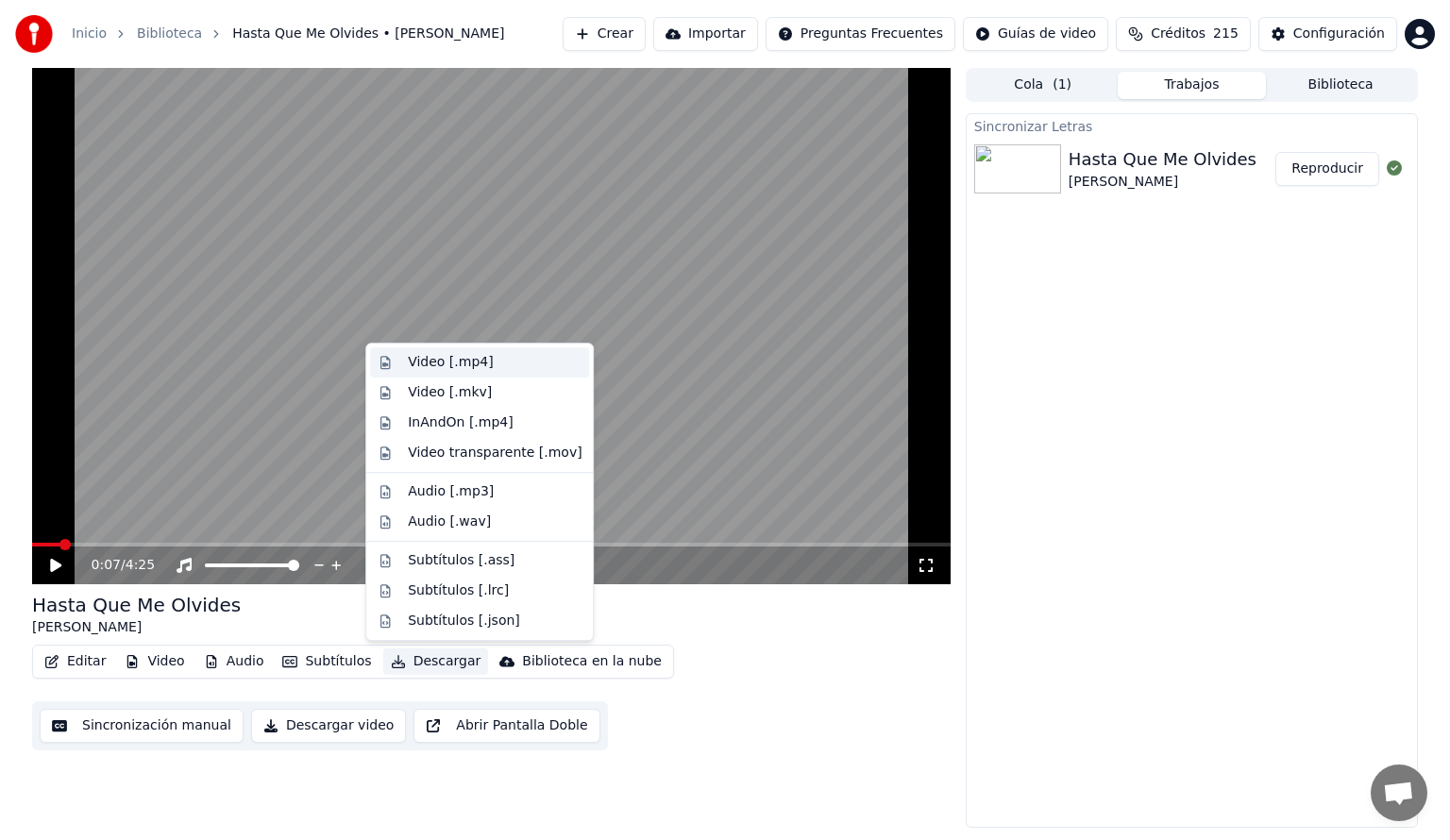
click at [473, 362] on div "Video [.mp4]" at bounding box center [450, 361] width 84 height 18
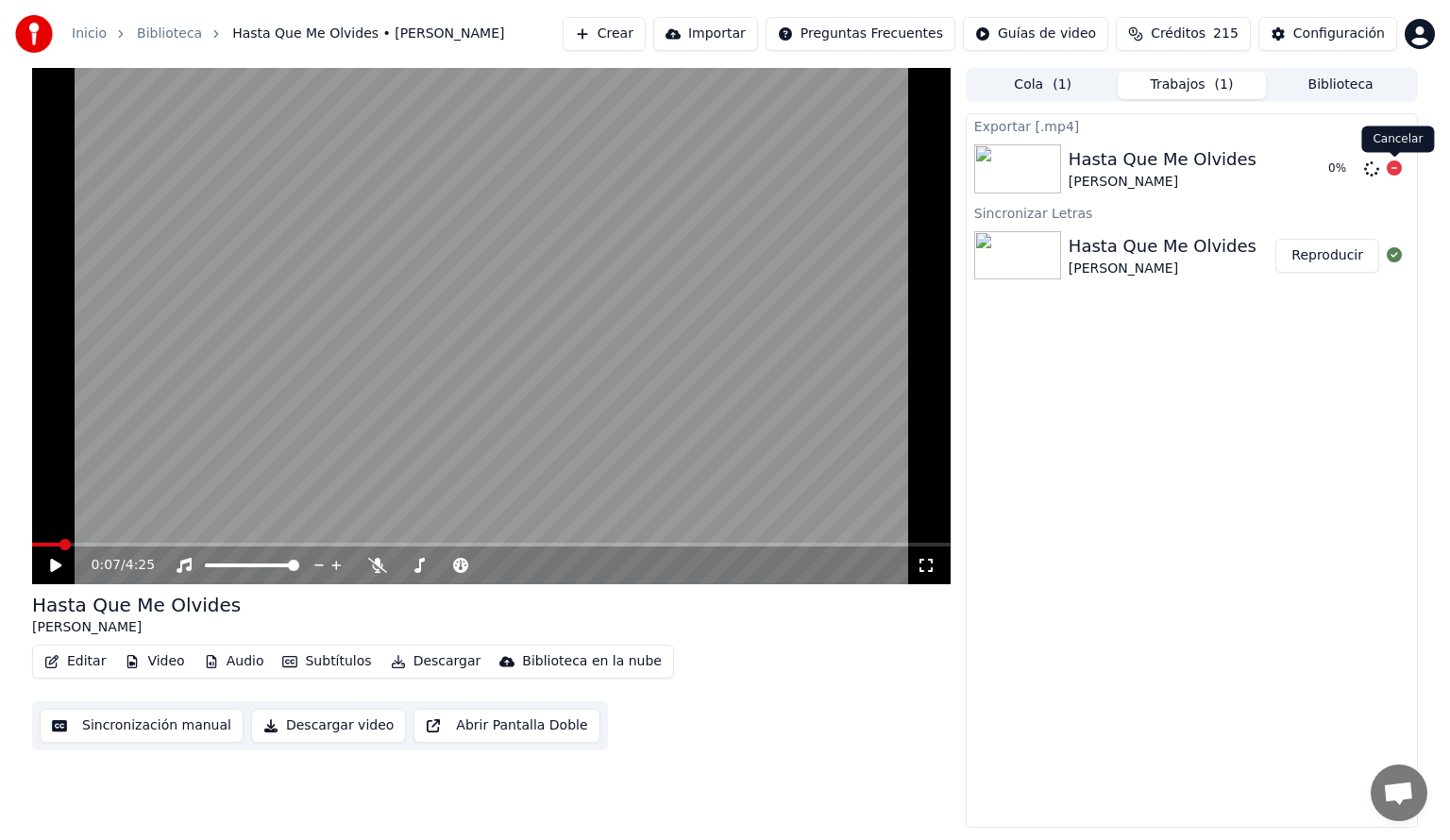
click at [1394, 169] on icon at bounding box center [1395, 168] width 16 height 16
click at [420, 665] on button "Descargar" at bounding box center [436, 661] width 106 height 26
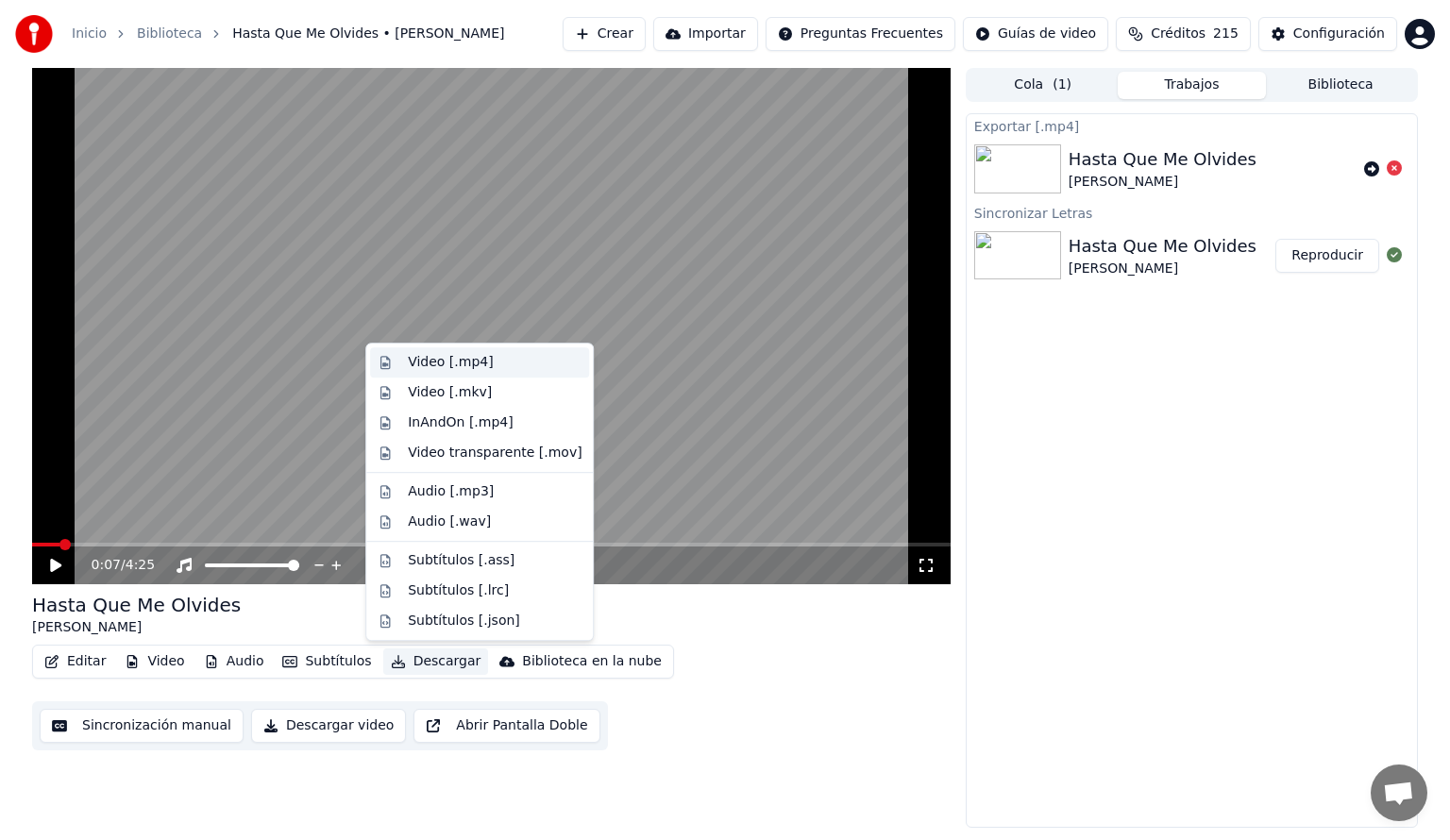
click at [424, 359] on div "Video [.mp4]" at bounding box center [450, 361] width 84 height 18
